Goal: Task Accomplishment & Management: Use online tool/utility

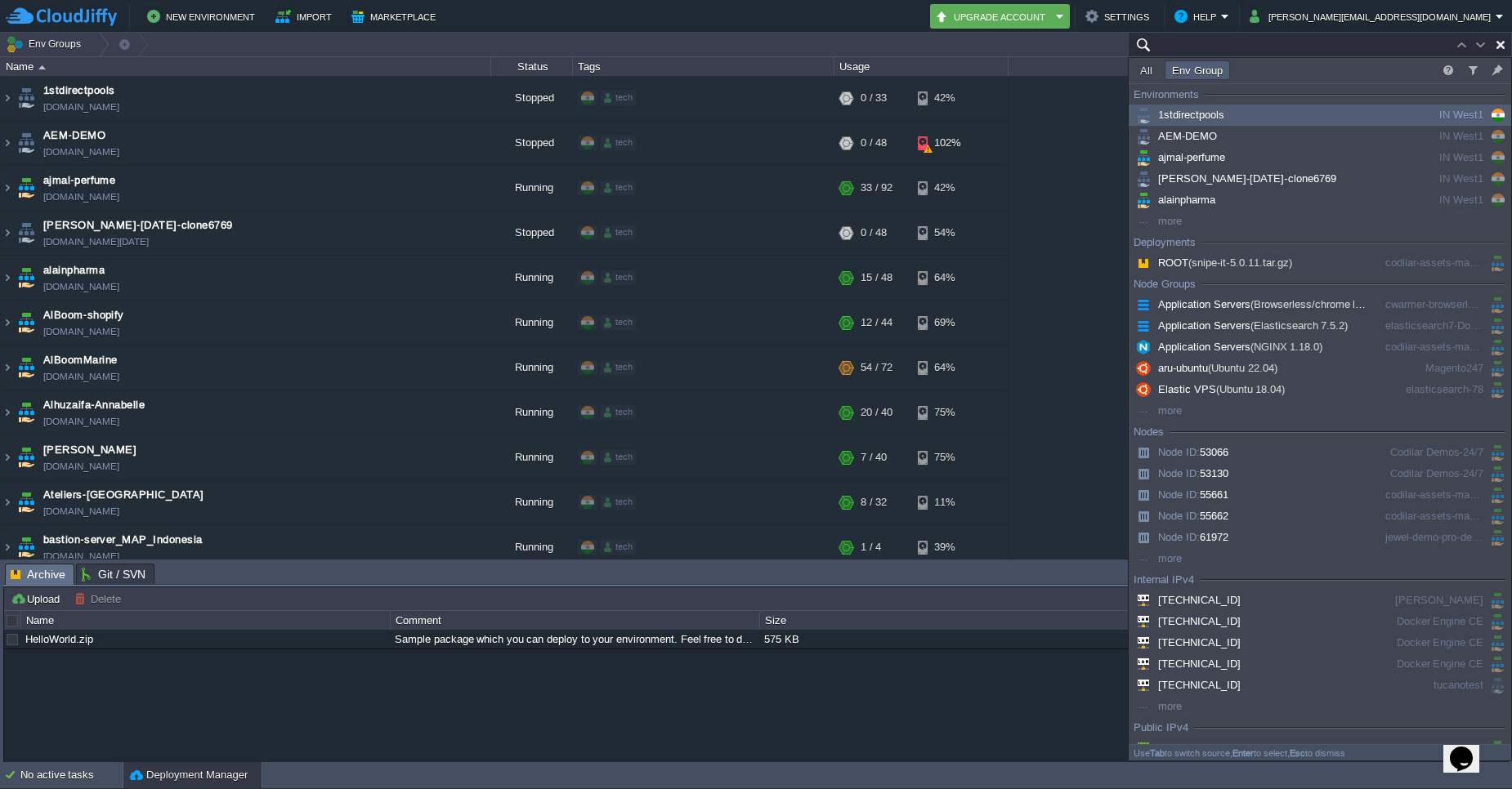
click at [1424, 55] on input "text" at bounding box center [1320, 44] width 384 height 24
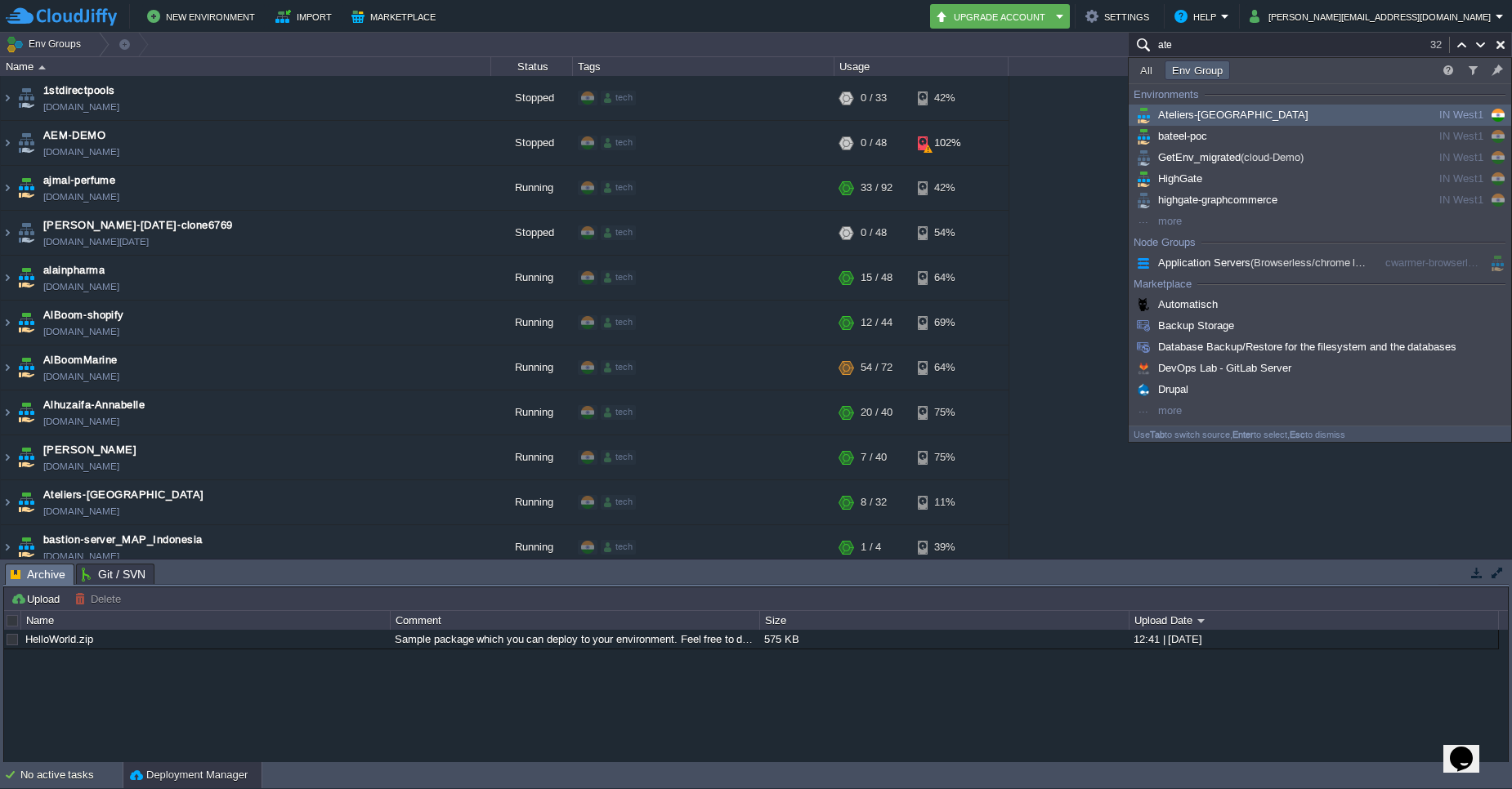
type input "ate"
click at [1356, 109] on div "Ateliers-[GEOGRAPHIC_DATA]" at bounding box center [1256, 115] width 247 height 18
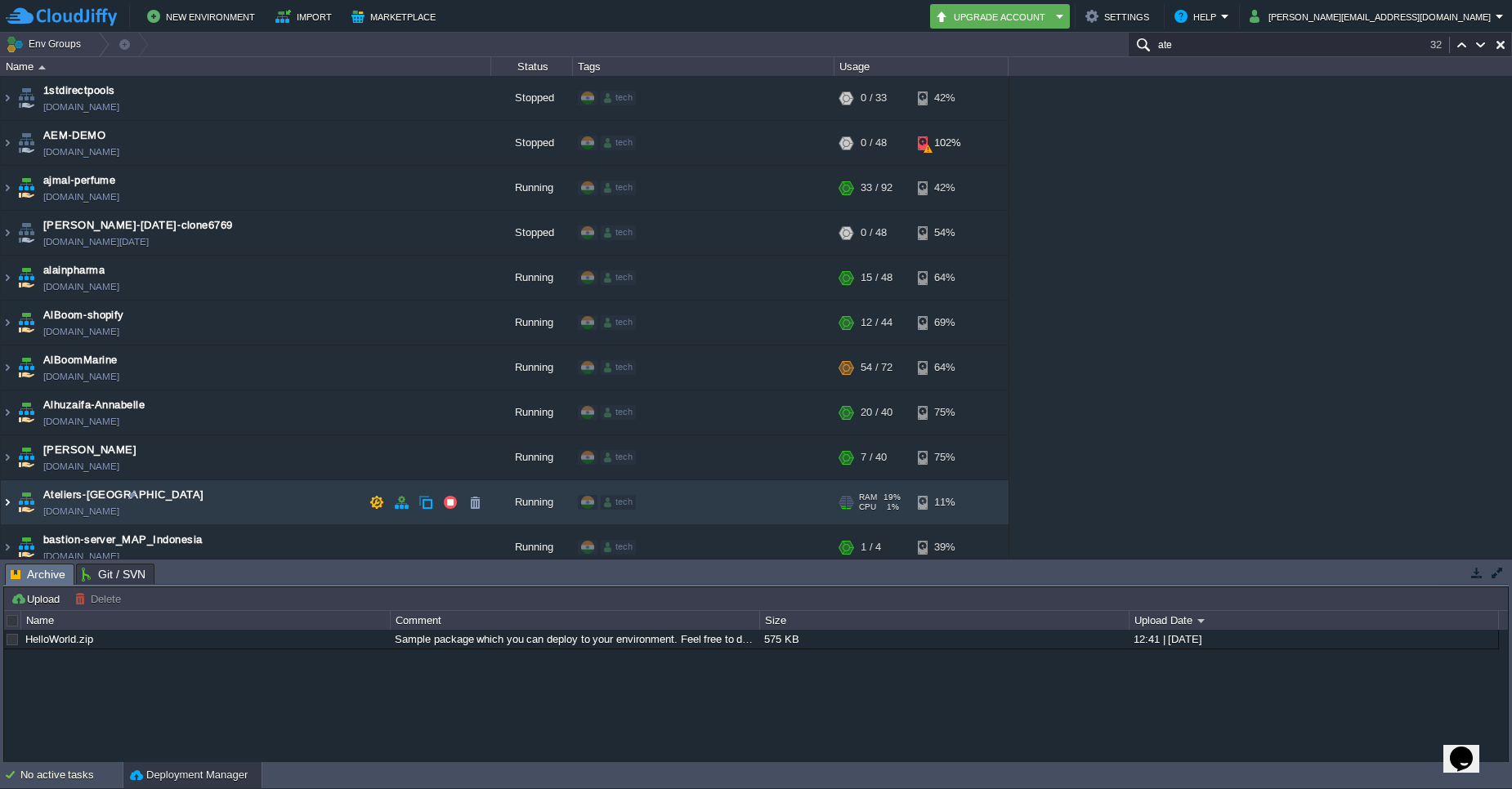
click at [8, 505] on img at bounding box center [7, 503] width 13 height 44
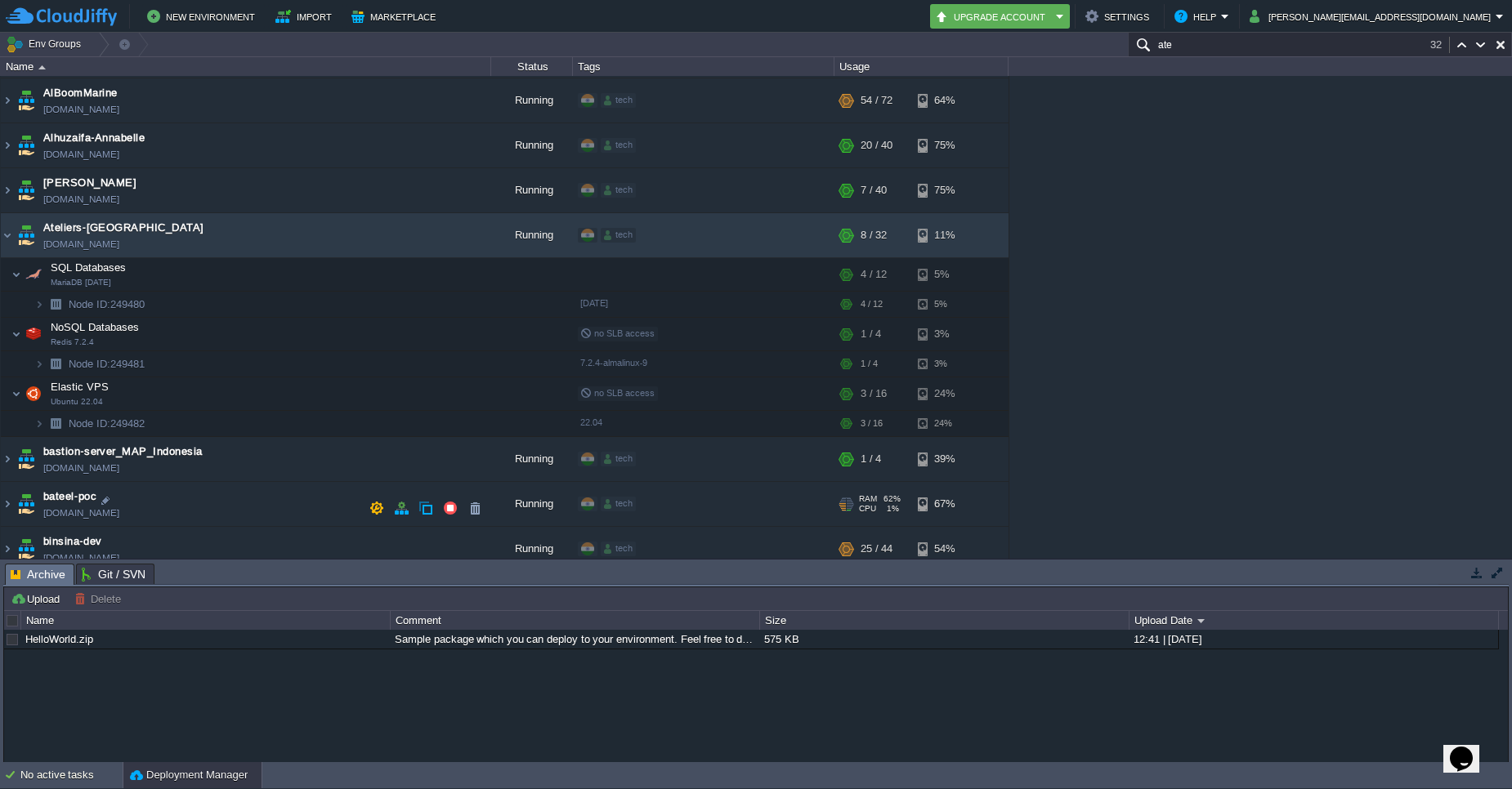
scroll to position [267, 0]
click at [486, 425] on td at bounding box center [470, 423] width 32 height 25
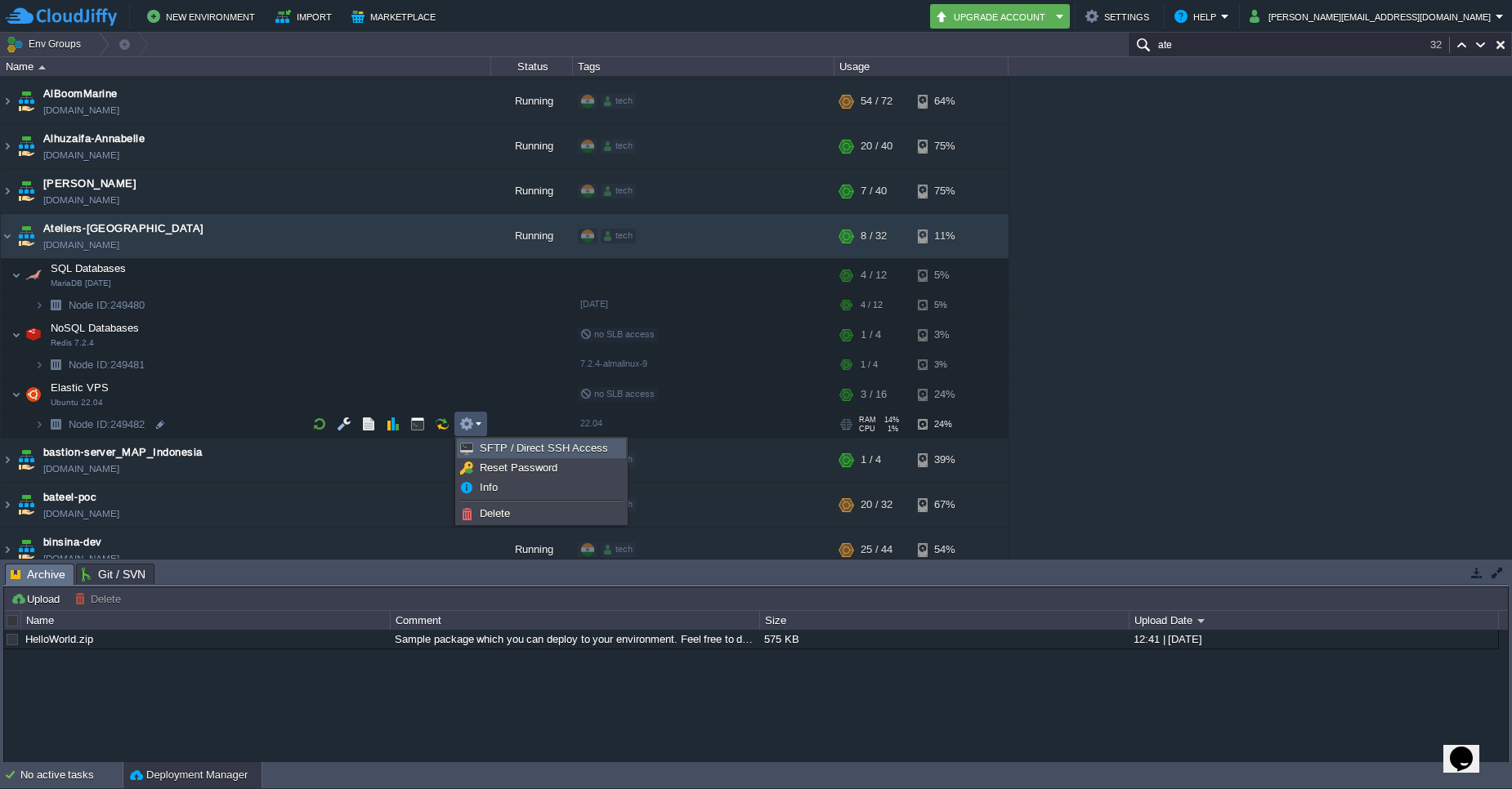
click at [492, 456] on link "SFTP / Direct SSH Access" at bounding box center [541, 448] width 168 height 18
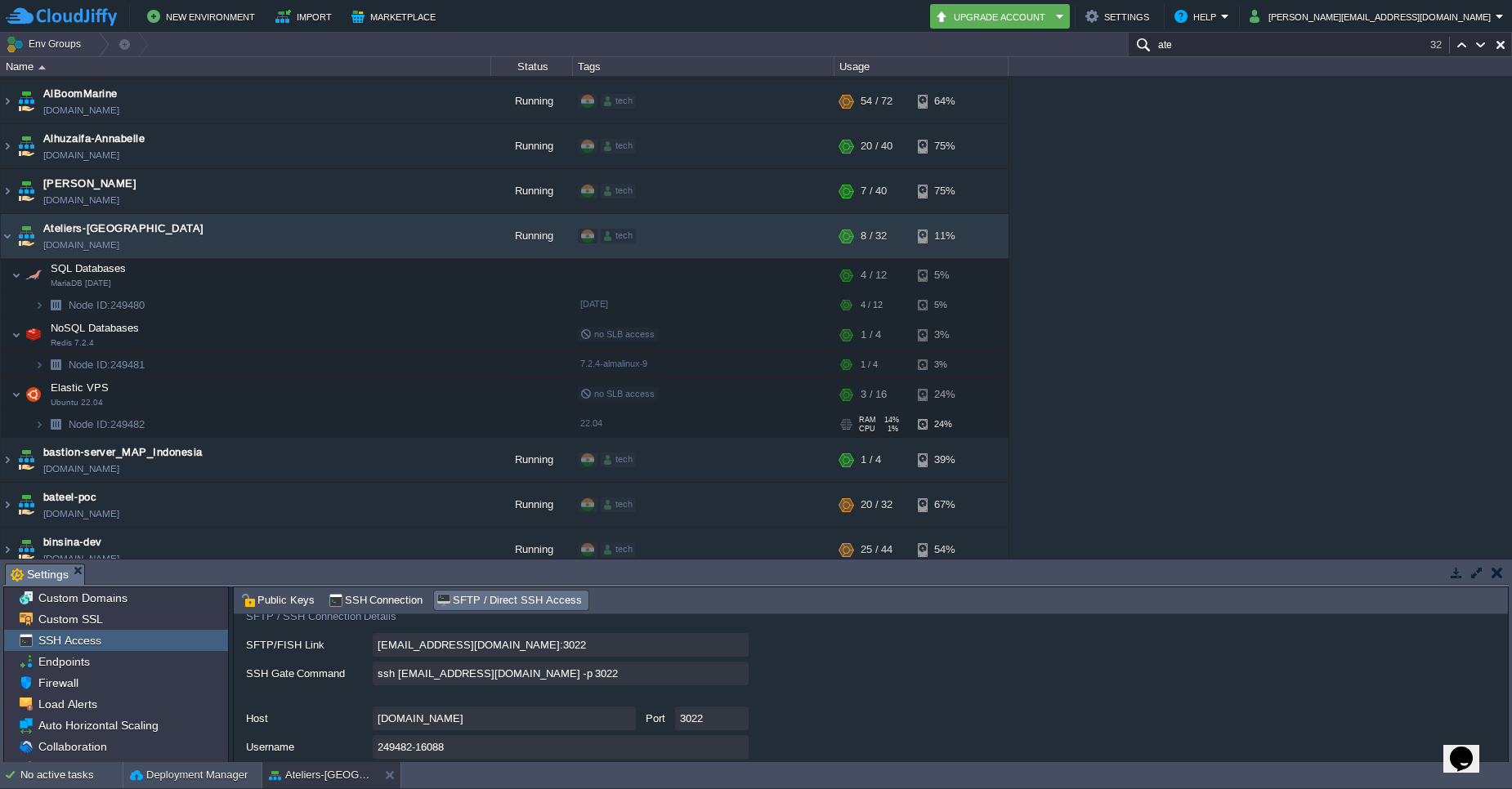
scroll to position [93, 0]
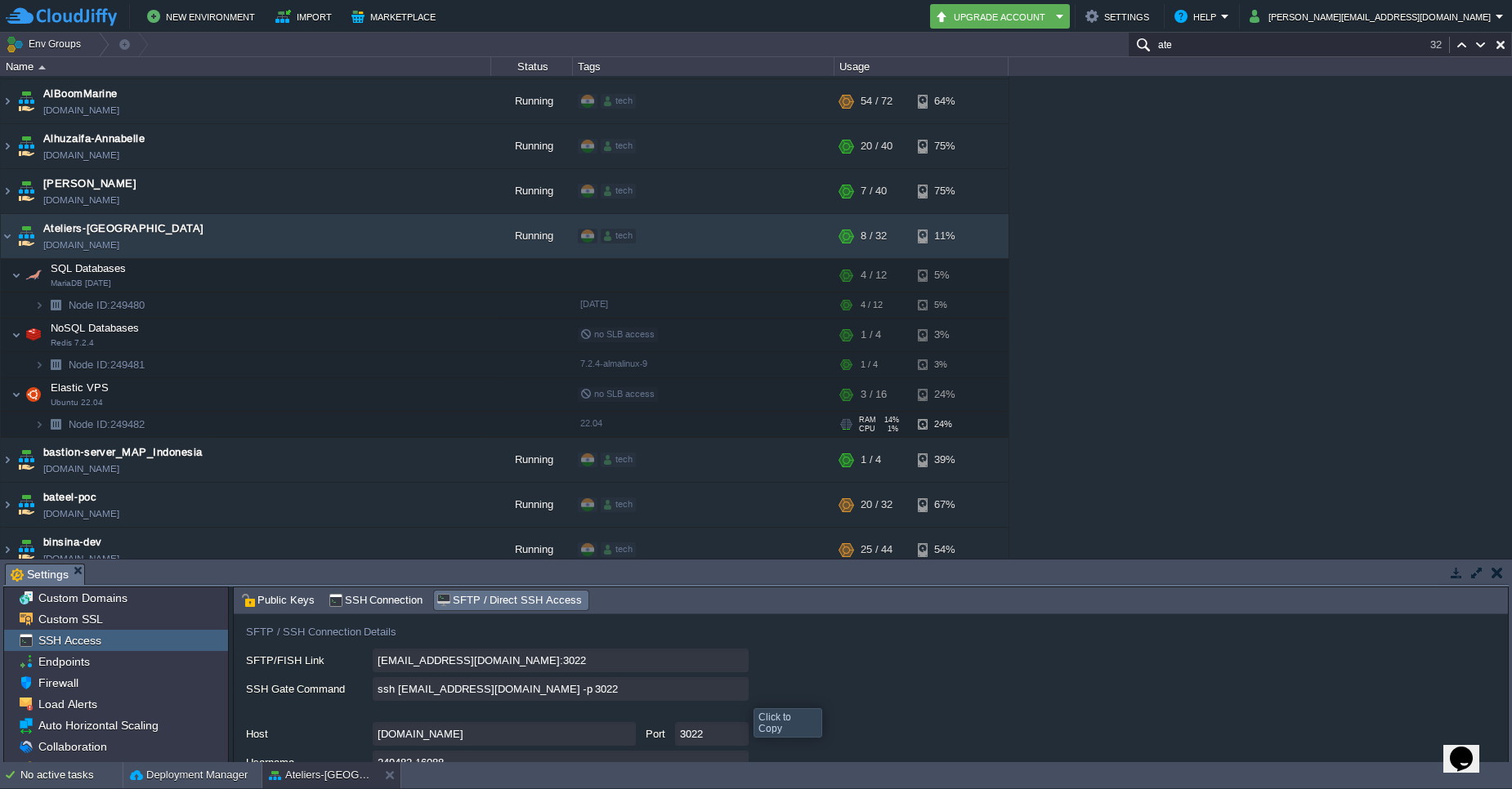
click at [740, 700] on input "ssh [EMAIL_ADDRESS][DOMAIN_NAME] -p 3022" at bounding box center [560, 689] width 376 height 24
click at [1234, 40] on input "ate" at bounding box center [1320, 44] width 384 height 24
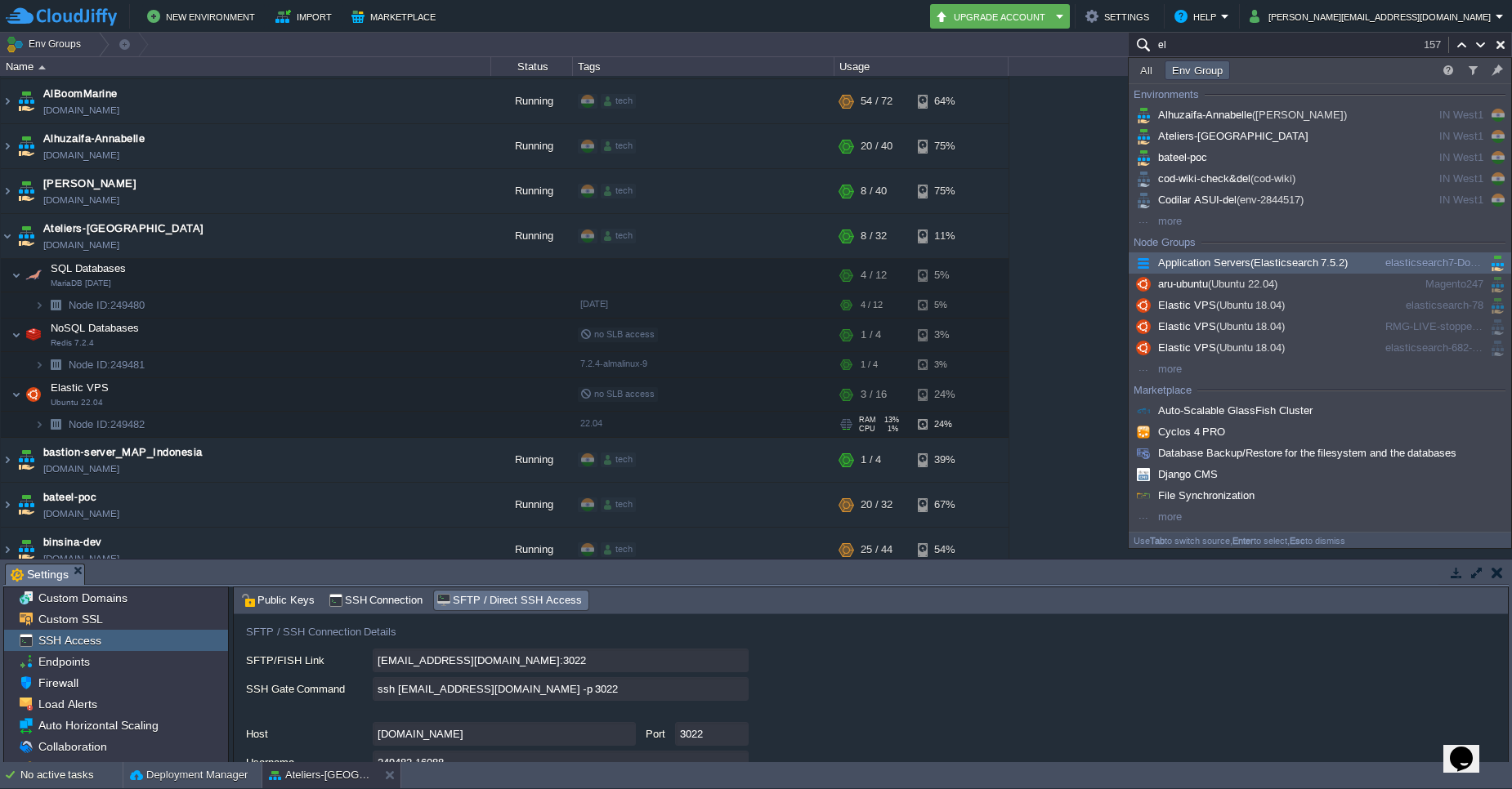
type input "el"
click at [1205, 260] on span "Application Servers (Elasticsearch 7.5.2)" at bounding box center [1240, 262] width 215 height 12
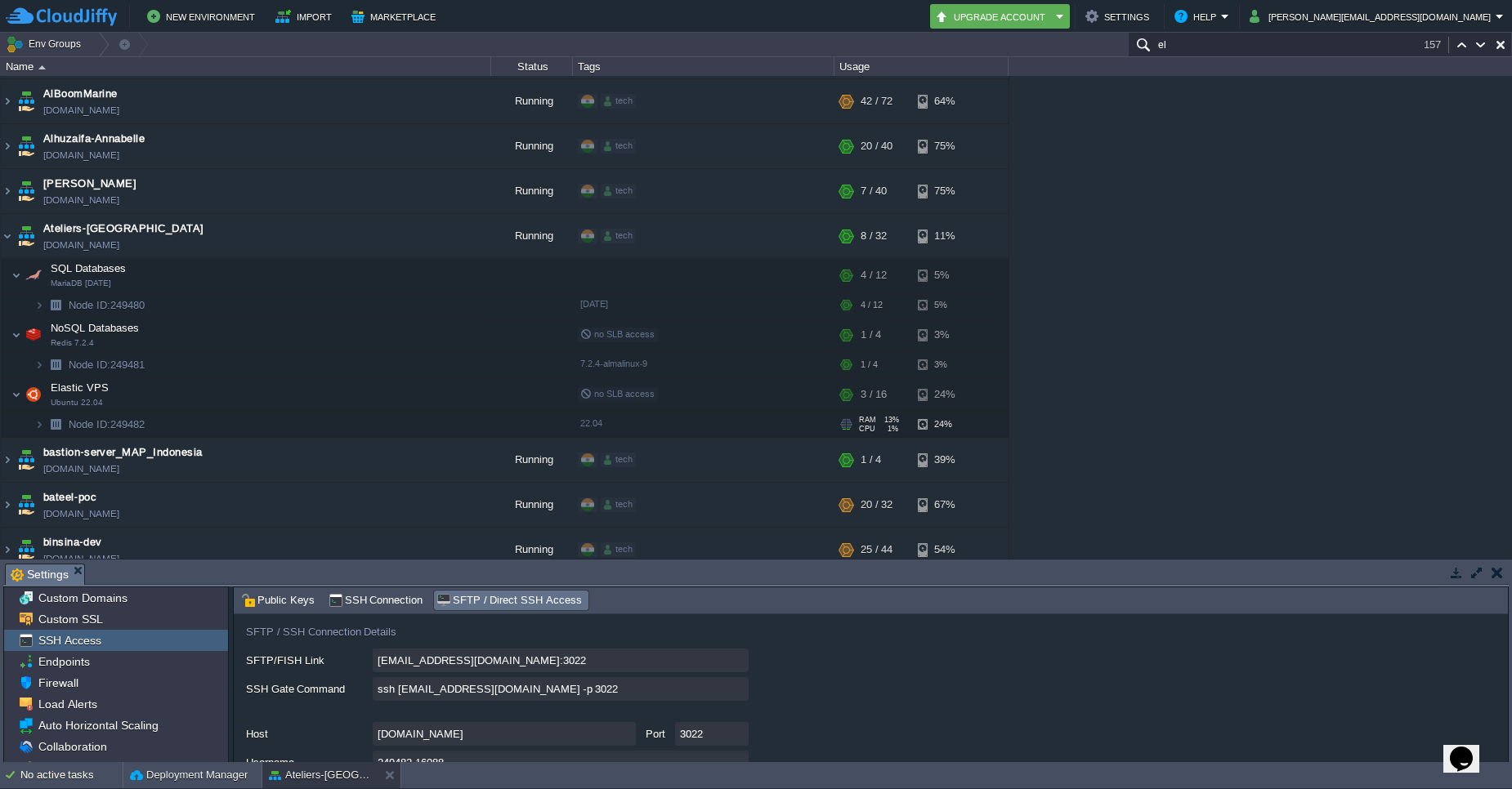
scroll to position [1869, 0]
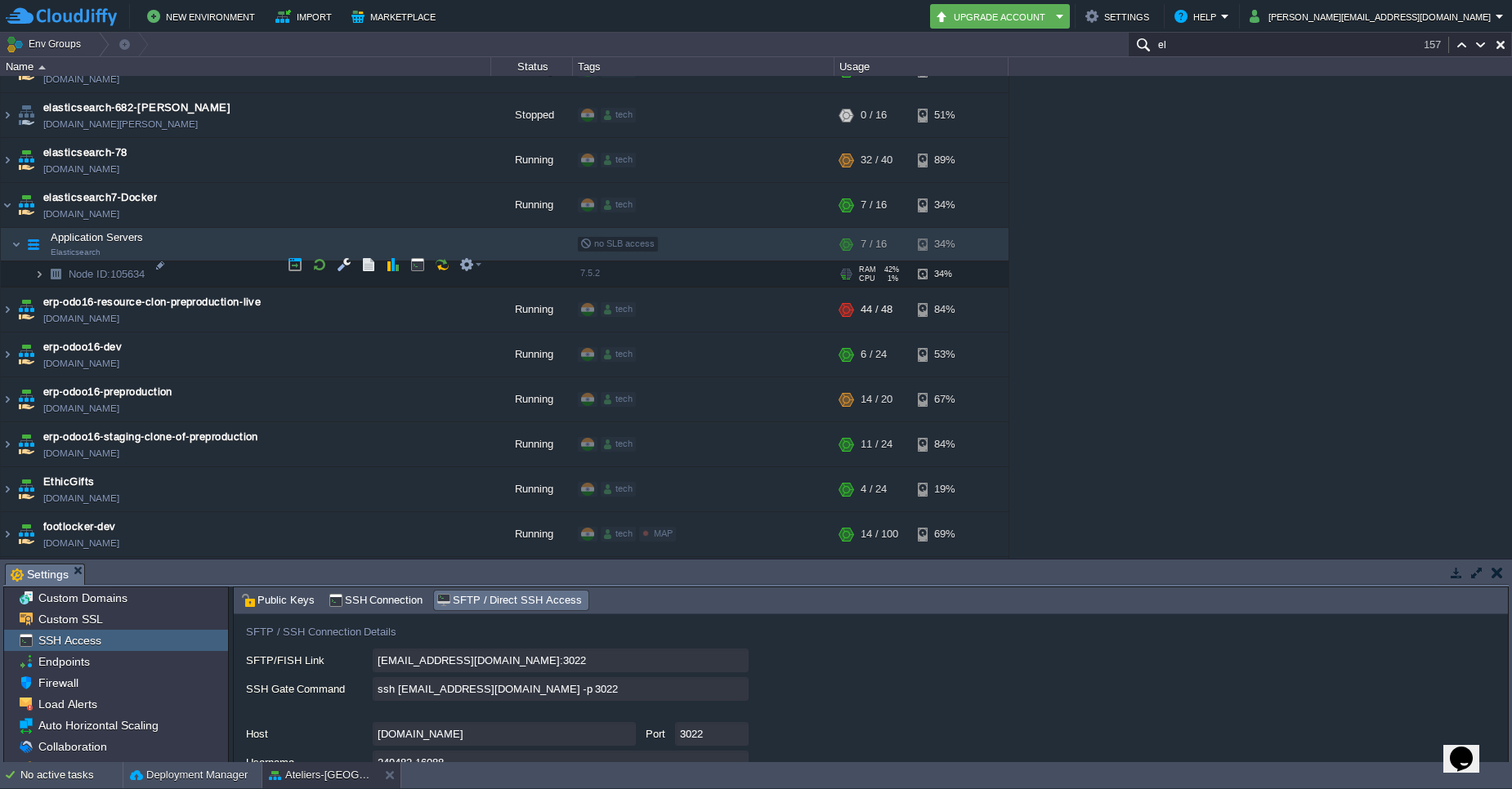
click at [38, 270] on img at bounding box center [39, 274] width 10 height 26
